Goal: Use online tool/utility: Use online tool/utility

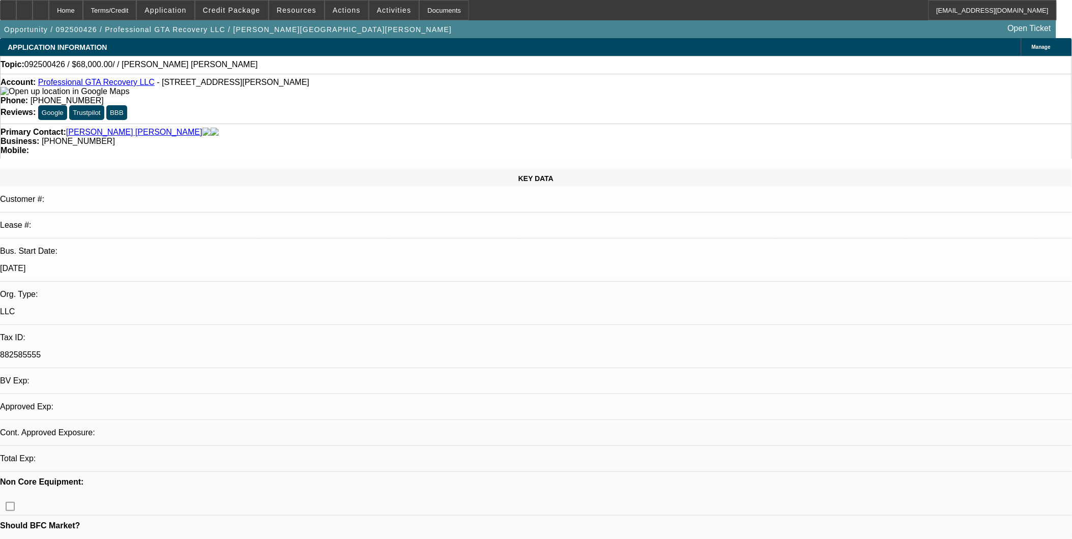
select select "0"
select select "2"
select select "0.1"
select select "1"
select select "2"
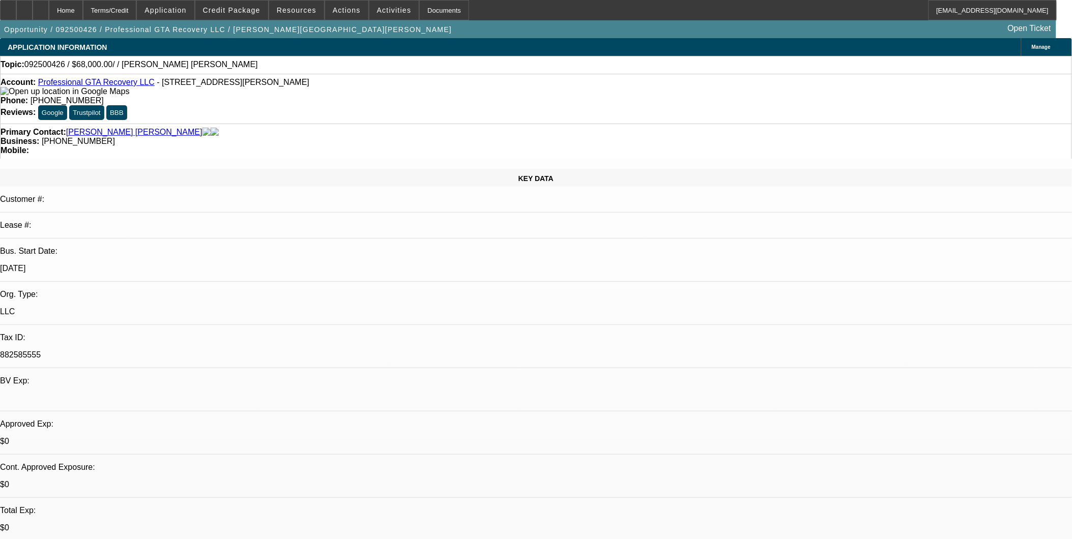
select select "4"
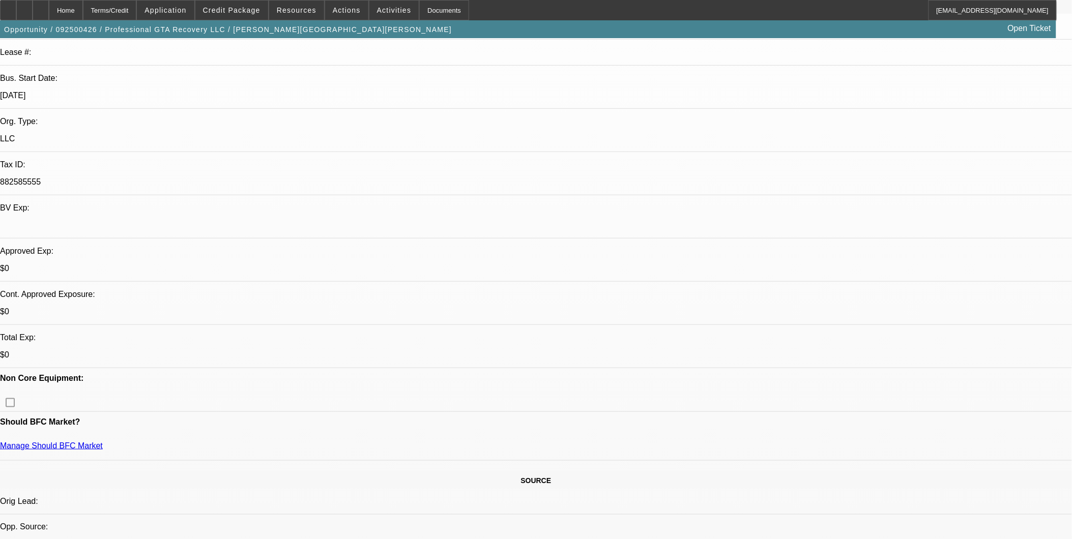
scroll to position [226, 0]
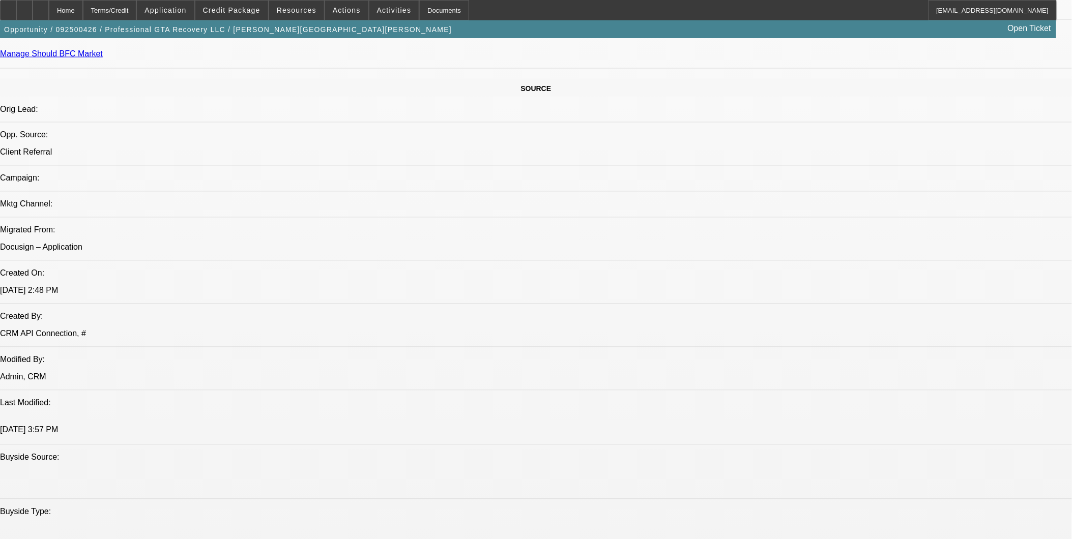
scroll to position [622, 0]
